Goal: Task Accomplishment & Management: Manage account settings

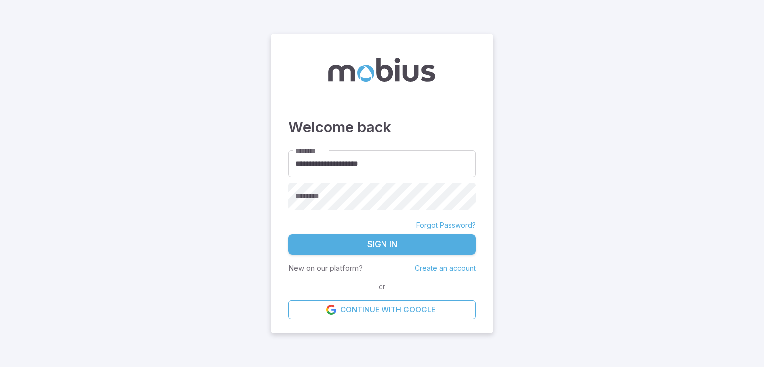
click at [433, 225] on link "Forgot Password?" at bounding box center [445, 225] width 59 height 10
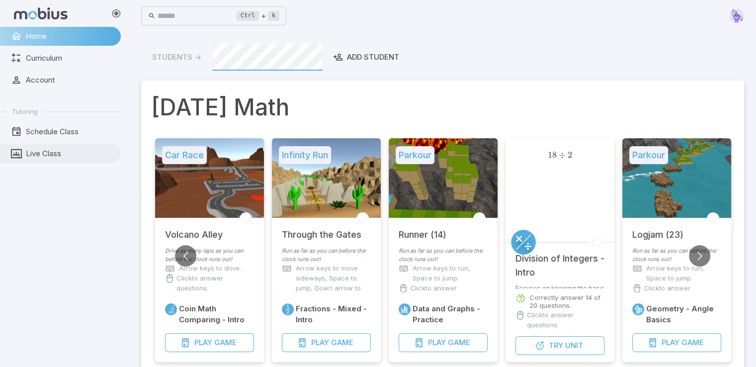
click at [74, 158] on span "Live Class" at bounding box center [70, 153] width 88 height 11
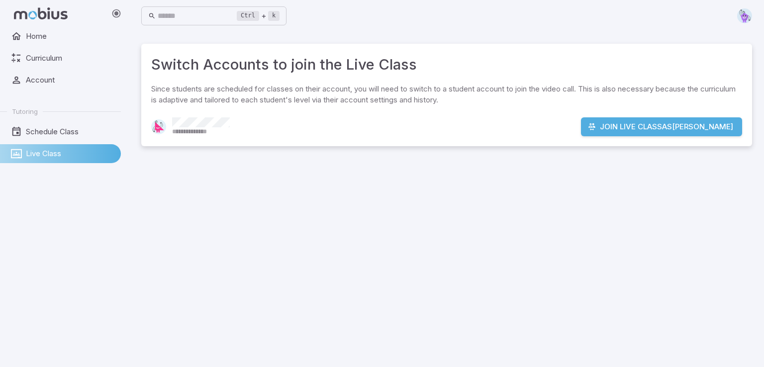
click at [623, 126] on button "Join Live Class as Michael Adekoya" at bounding box center [661, 126] width 161 height 19
click at [58, 38] on span "Home" at bounding box center [70, 36] width 88 height 11
click at [77, 32] on span "Home" at bounding box center [70, 36] width 88 height 11
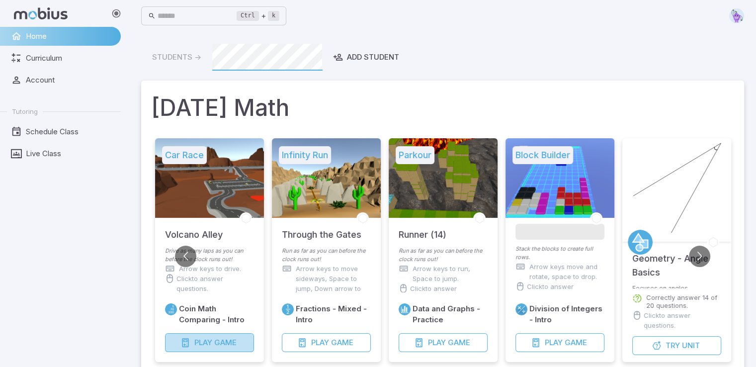
click at [235, 343] on span "Game" at bounding box center [225, 342] width 22 height 11
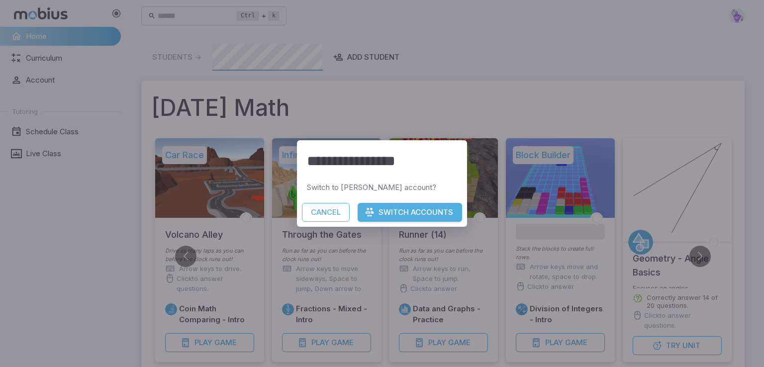
click at [407, 210] on button "Switch Accounts" at bounding box center [409, 212] width 104 height 19
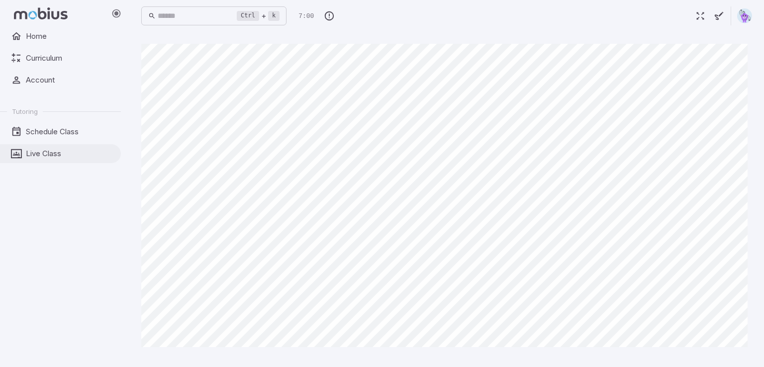
drag, startPoint x: 53, startPoint y: 155, endPoint x: 56, endPoint y: 151, distance: 5.1
click at [53, 154] on span "Live Class" at bounding box center [70, 153] width 88 height 11
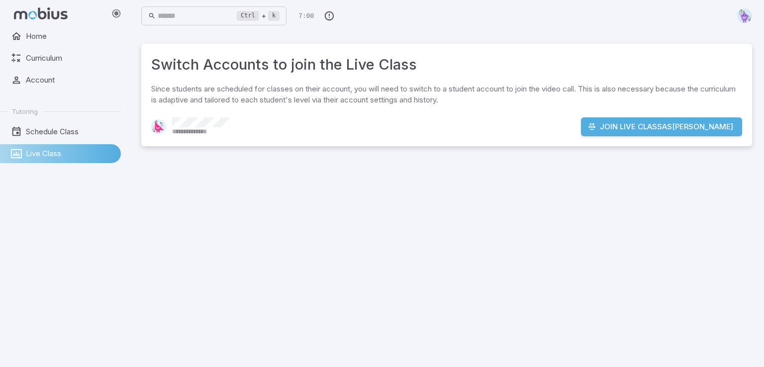
click at [553, 116] on div "**********" at bounding box center [446, 95] width 611 height 102
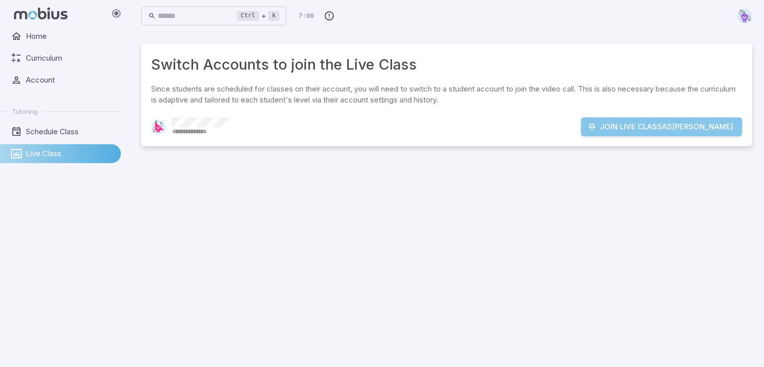
click at [588, 124] on icon "button" at bounding box center [592, 127] width 8 height 8
